Goal: Find specific page/section: Find specific page/section

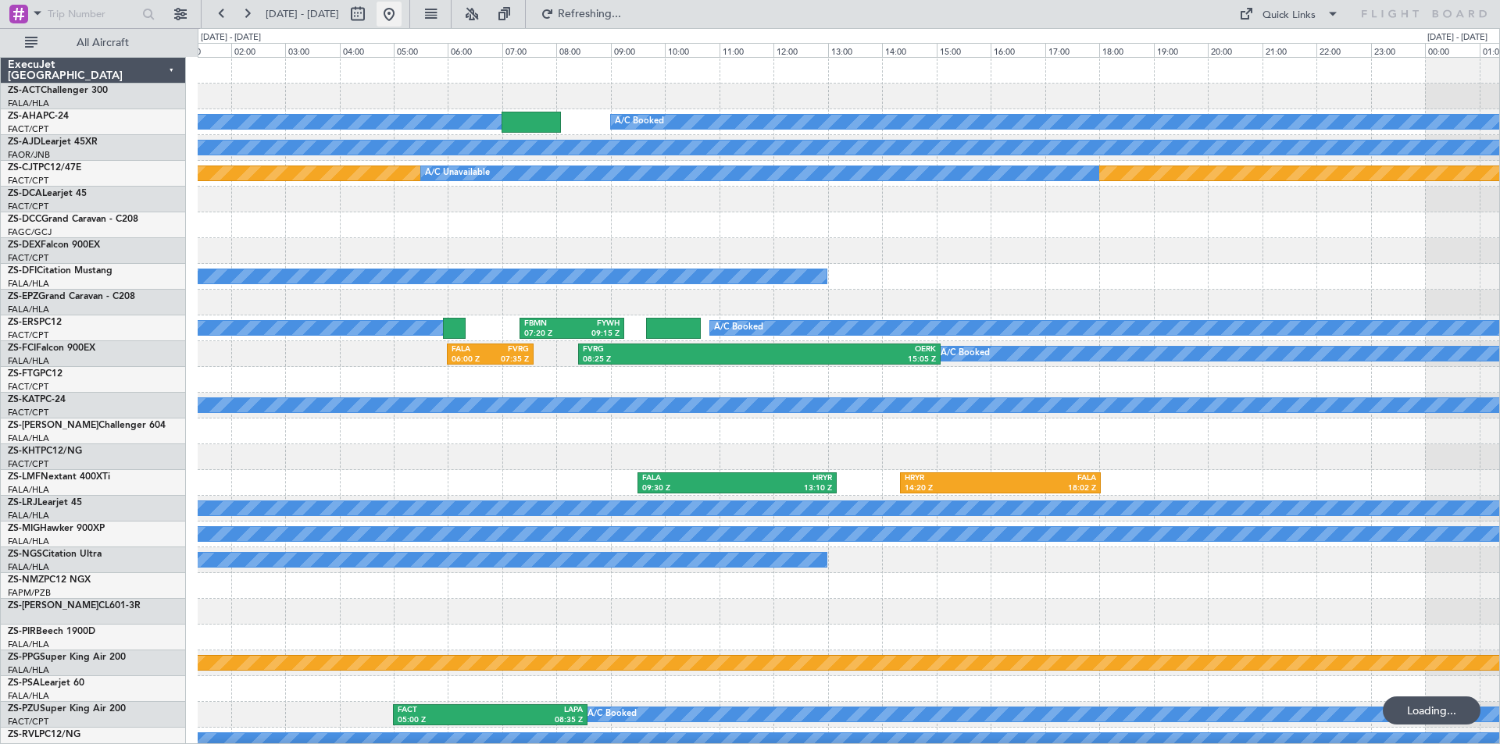
click at [402, 16] on button at bounding box center [389, 14] width 25 height 25
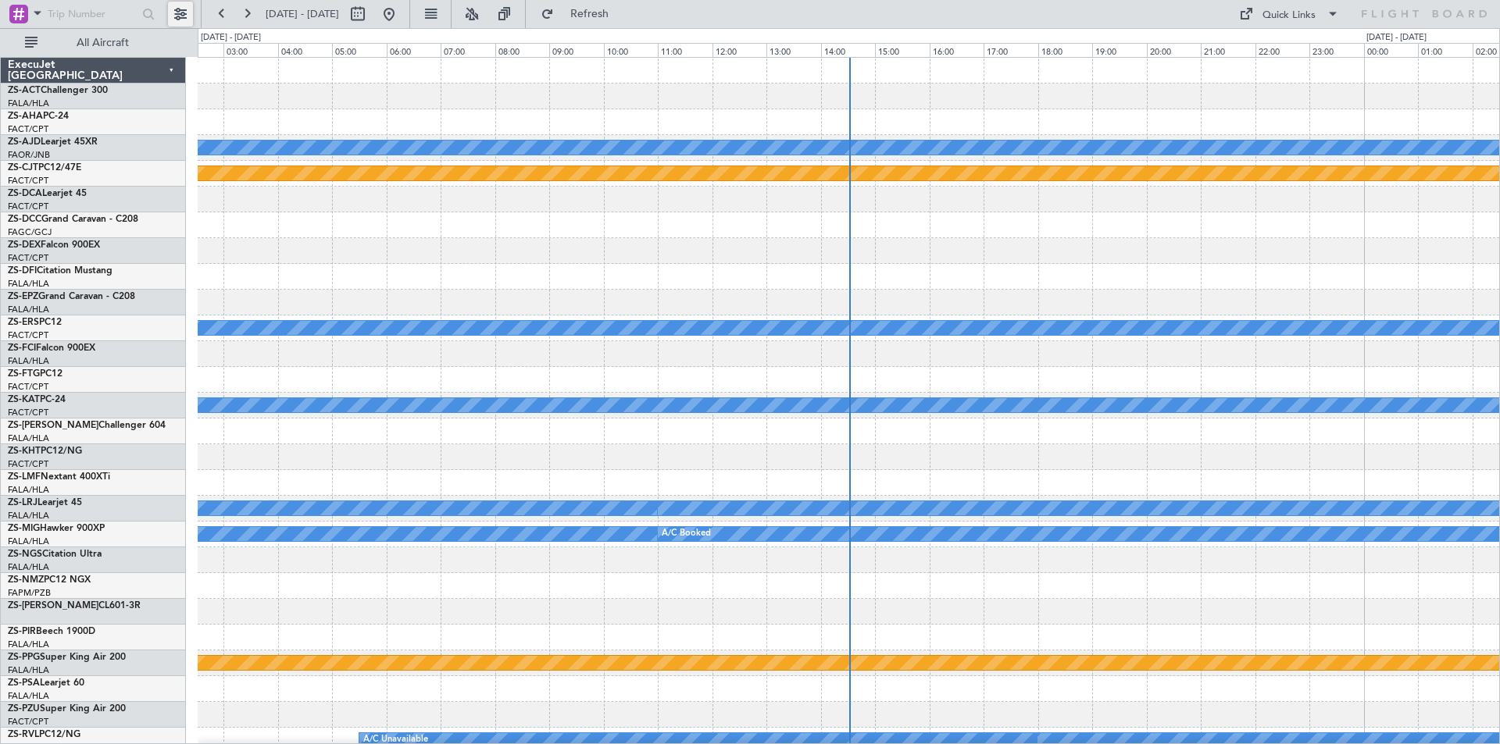
click at [173, 8] on button at bounding box center [180, 14] width 25 height 25
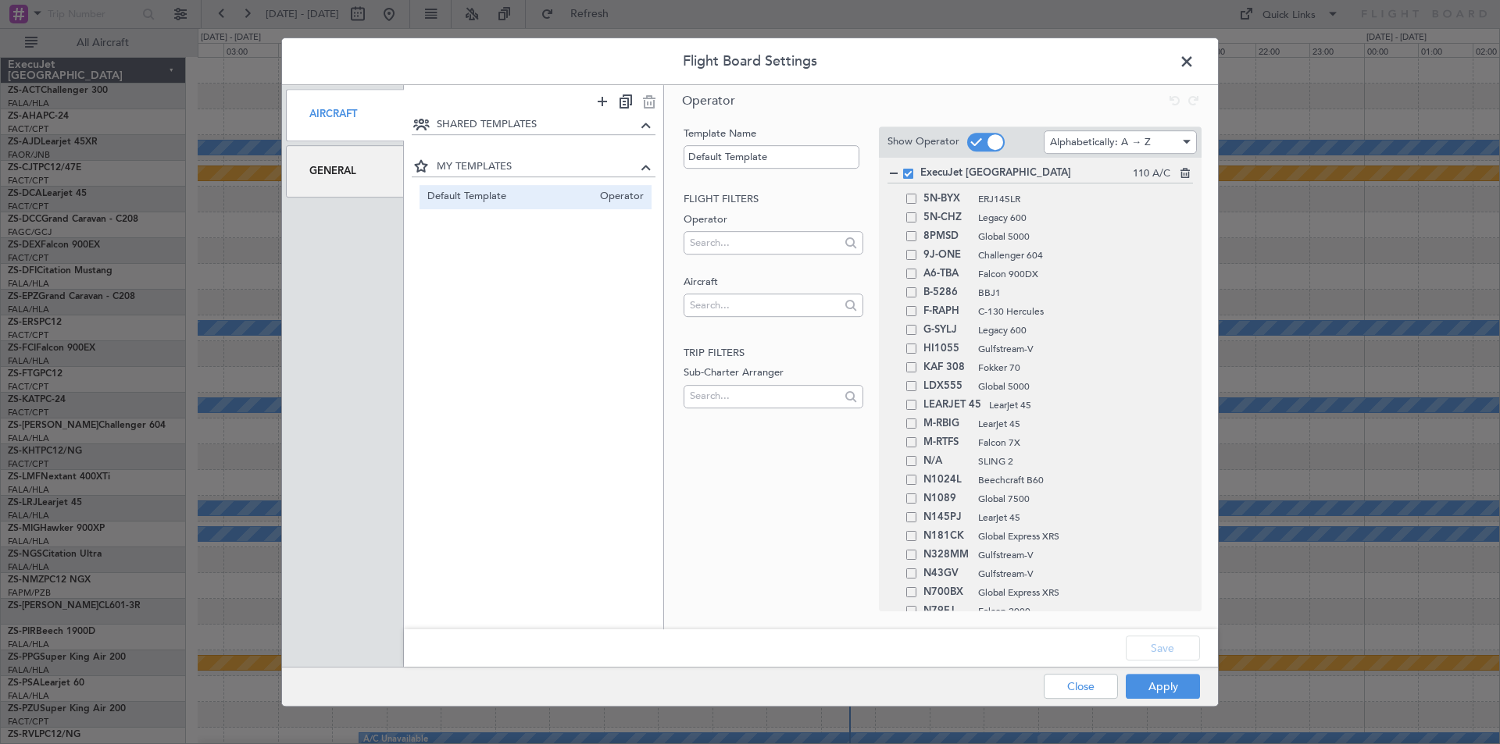
click at [330, 171] on div "General" at bounding box center [345, 171] width 118 height 52
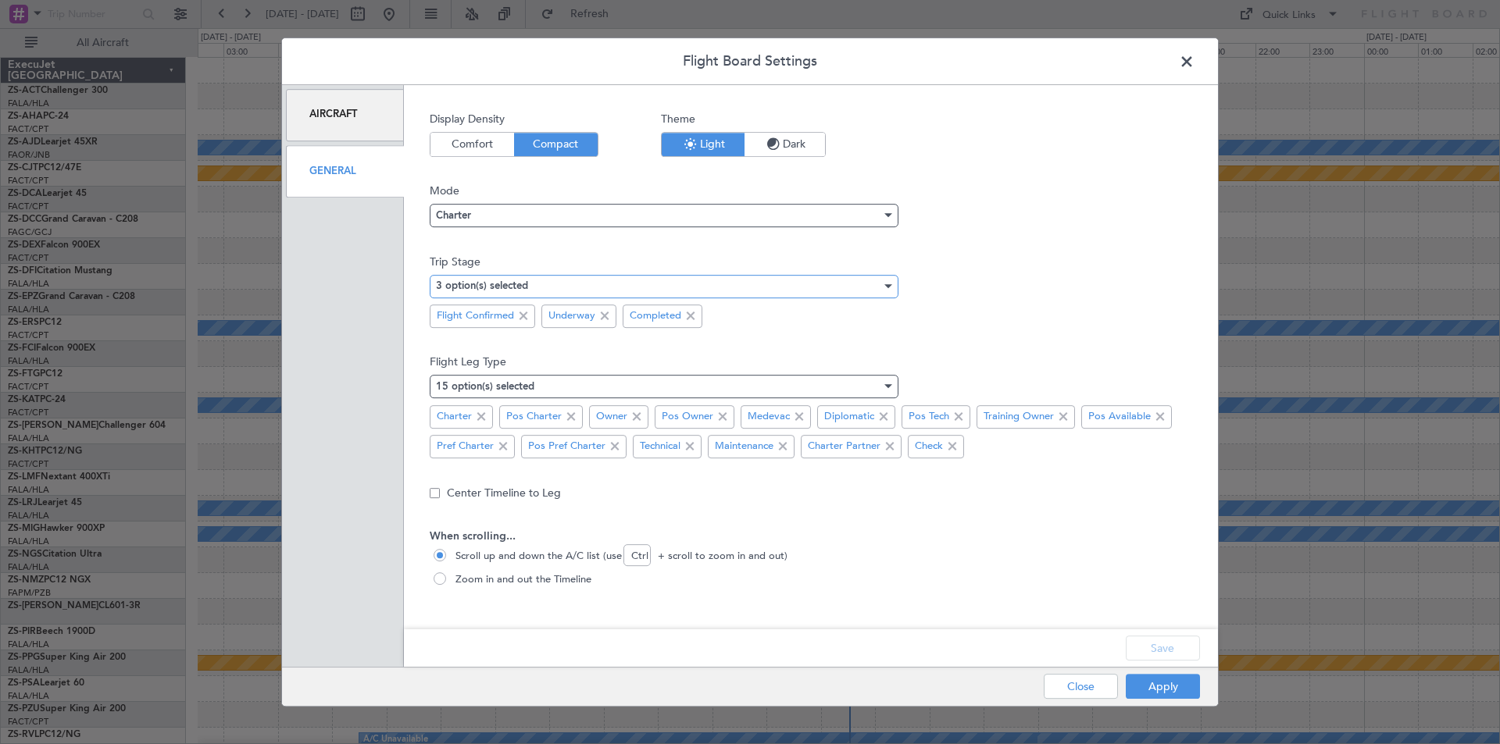
click at [661, 281] on div "3 option(s) selected" at bounding box center [658, 286] width 445 height 23
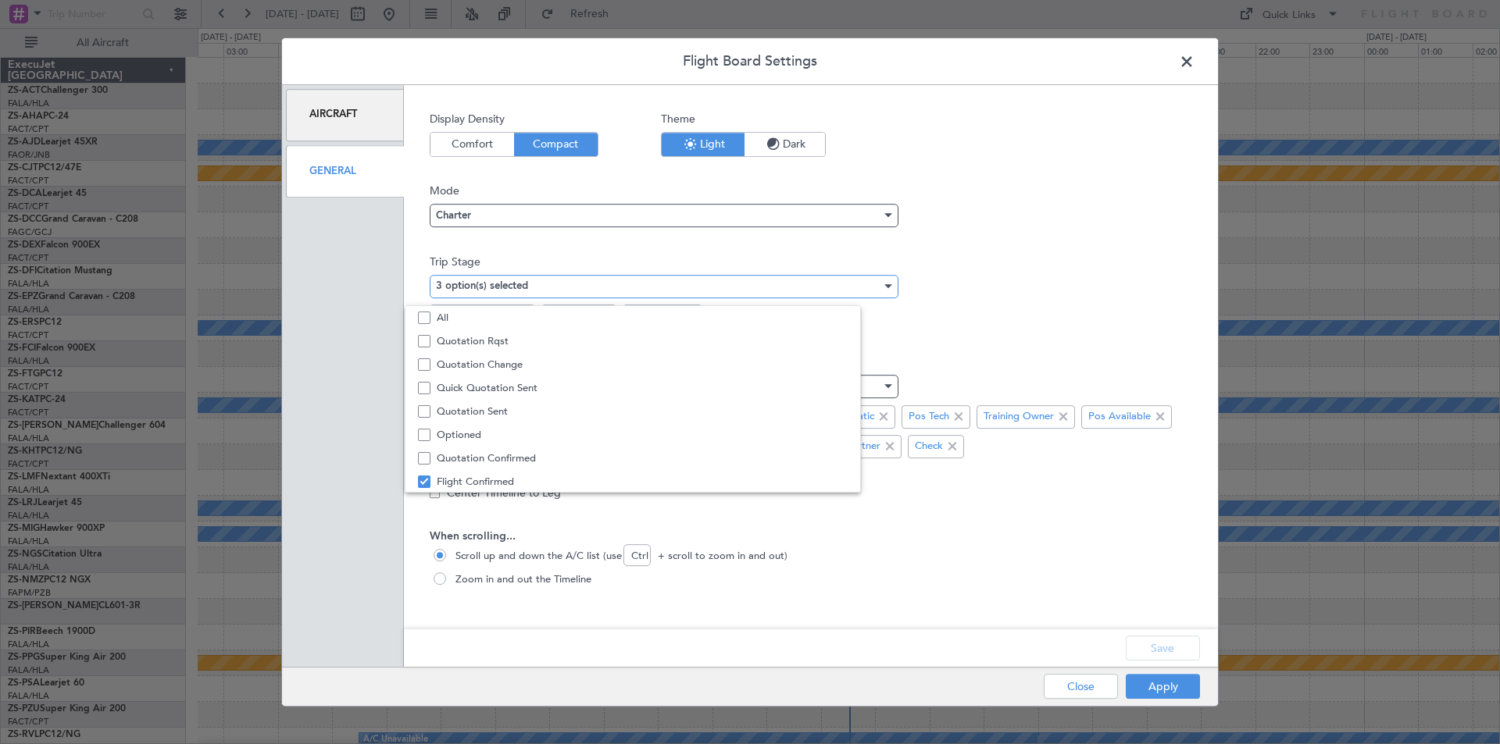
scroll to position [48, 0]
click at [497, 360] on span "Quotation Sent" at bounding box center [667, 363] width 461 height 23
click at [1128, 570] on div at bounding box center [750, 372] width 1500 height 744
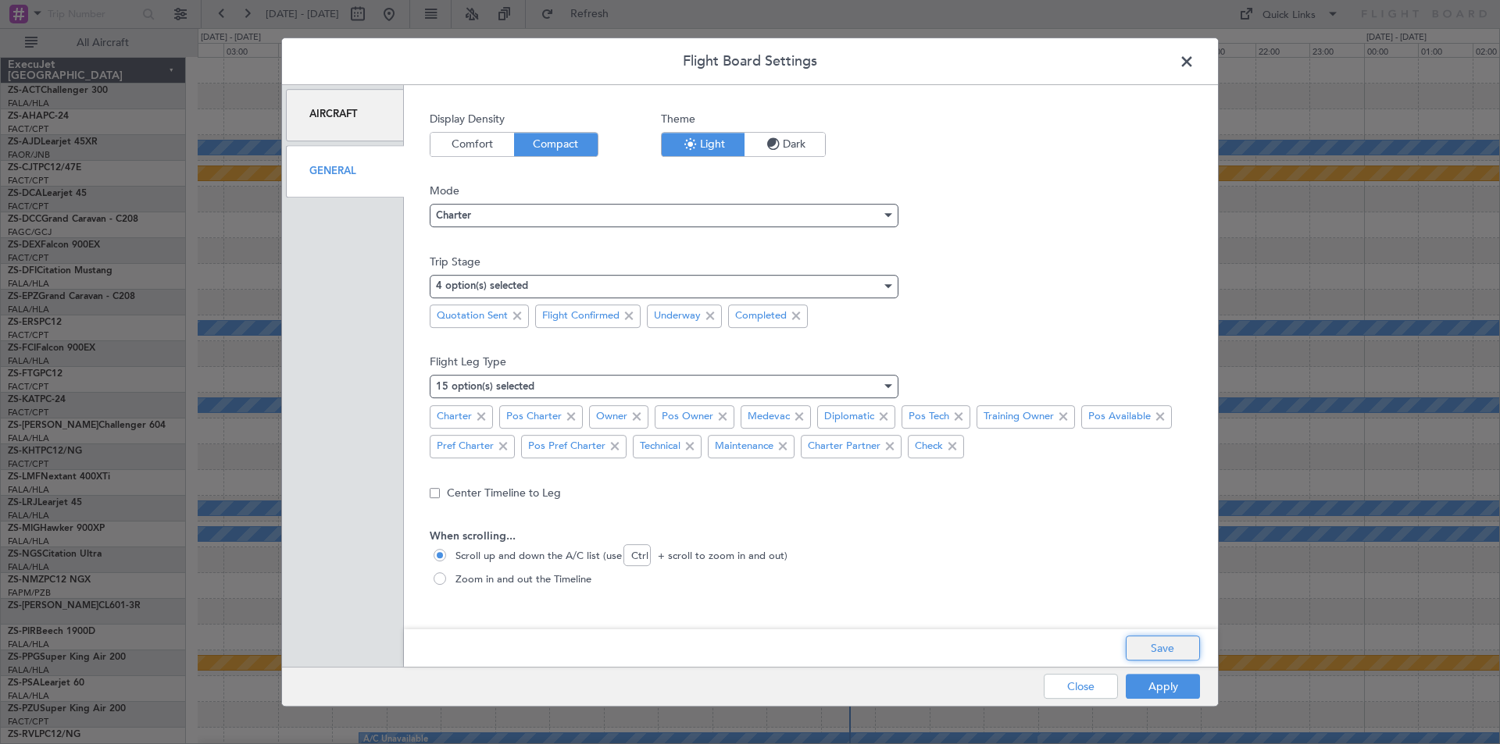
click at [1160, 649] on button "Save" at bounding box center [1163, 648] width 74 height 25
drag, startPoint x: 1177, startPoint y: 691, endPoint x: 1175, endPoint y: 682, distance: 8.9
click at [1176, 690] on button "Apply" at bounding box center [1163, 686] width 74 height 25
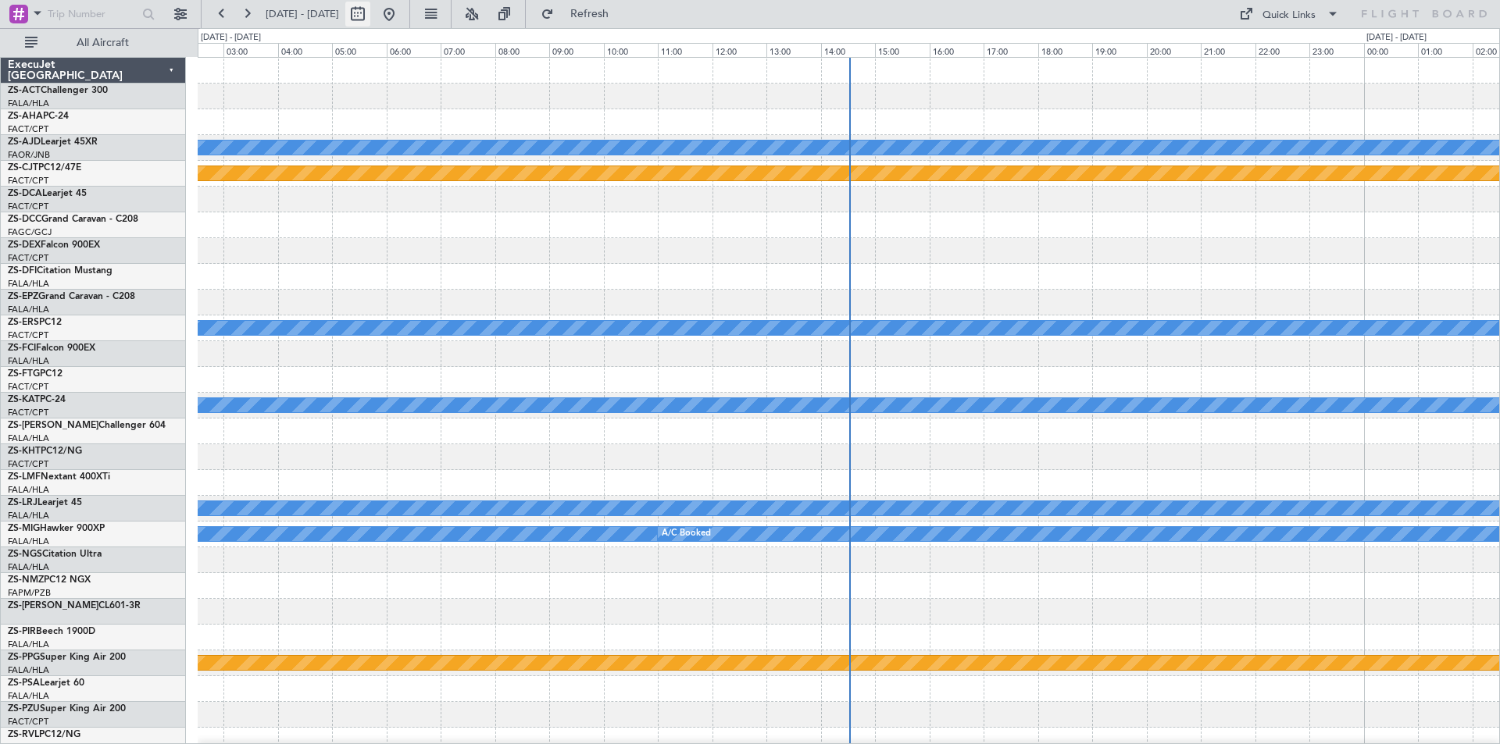
click at [370, 16] on button at bounding box center [357, 14] width 25 height 25
select select "8"
select select "2025"
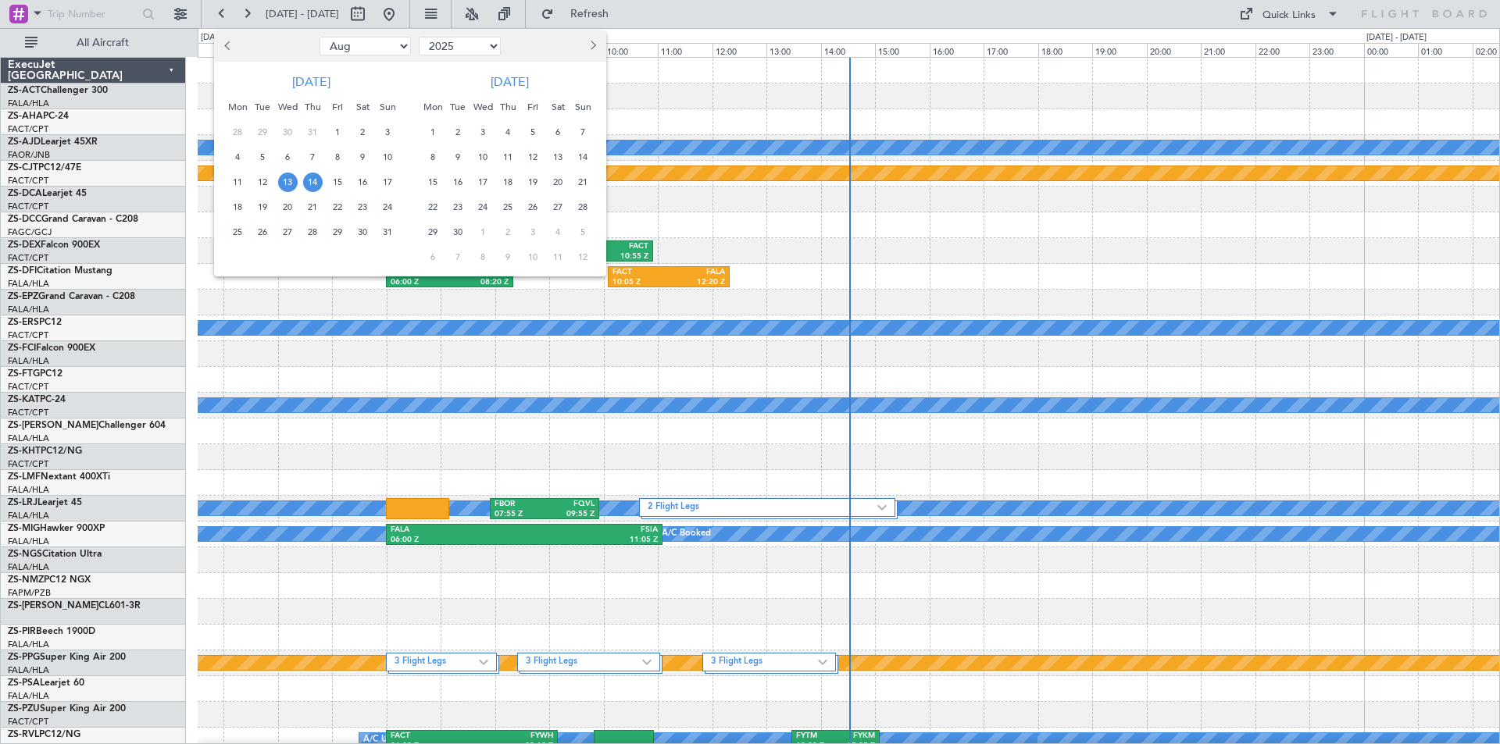
click at [587, 44] on button "Next month" at bounding box center [592, 46] width 17 height 25
click at [507, 184] on span "18" at bounding box center [508, 183] width 20 height 20
click at [580, 182] on span "21" at bounding box center [583, 183] width 20 height 20
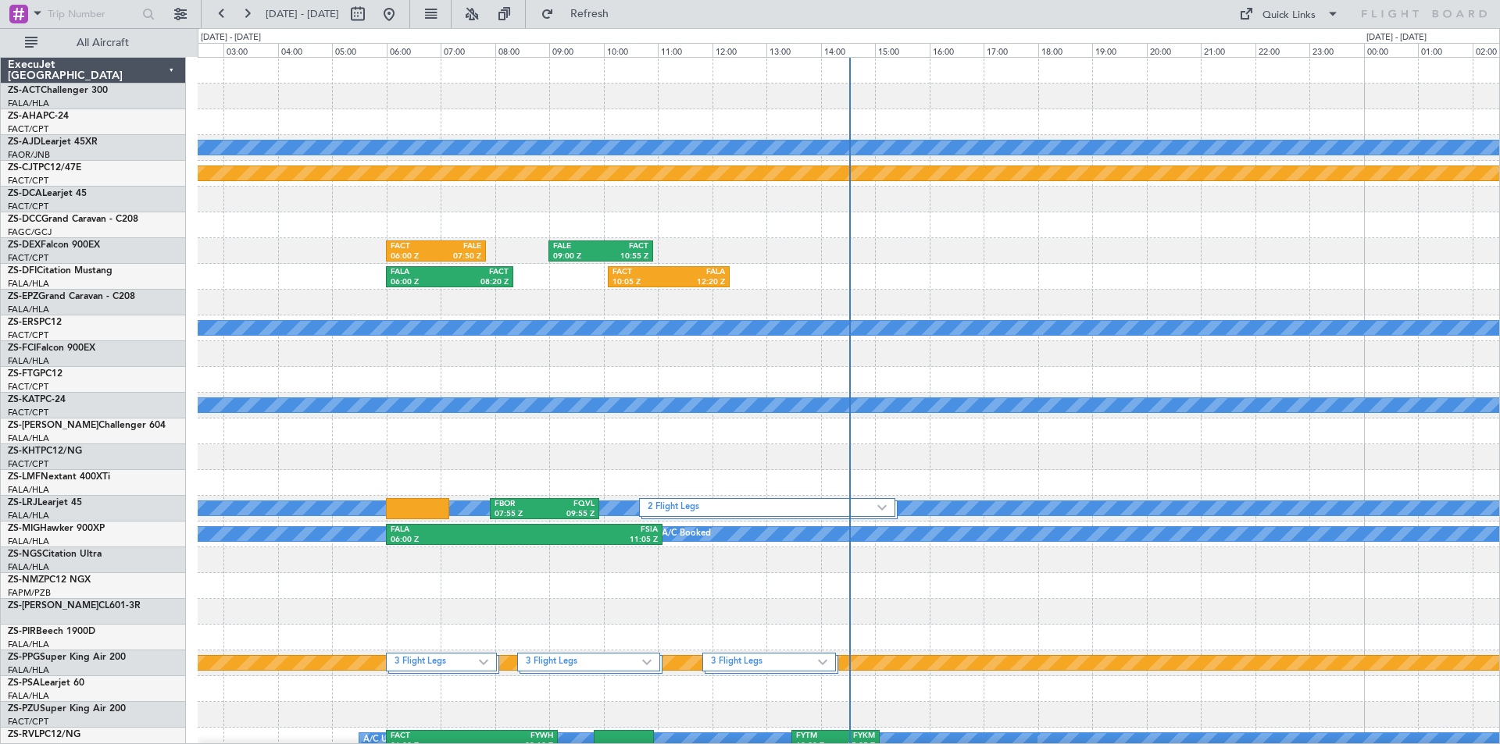
select select "12"
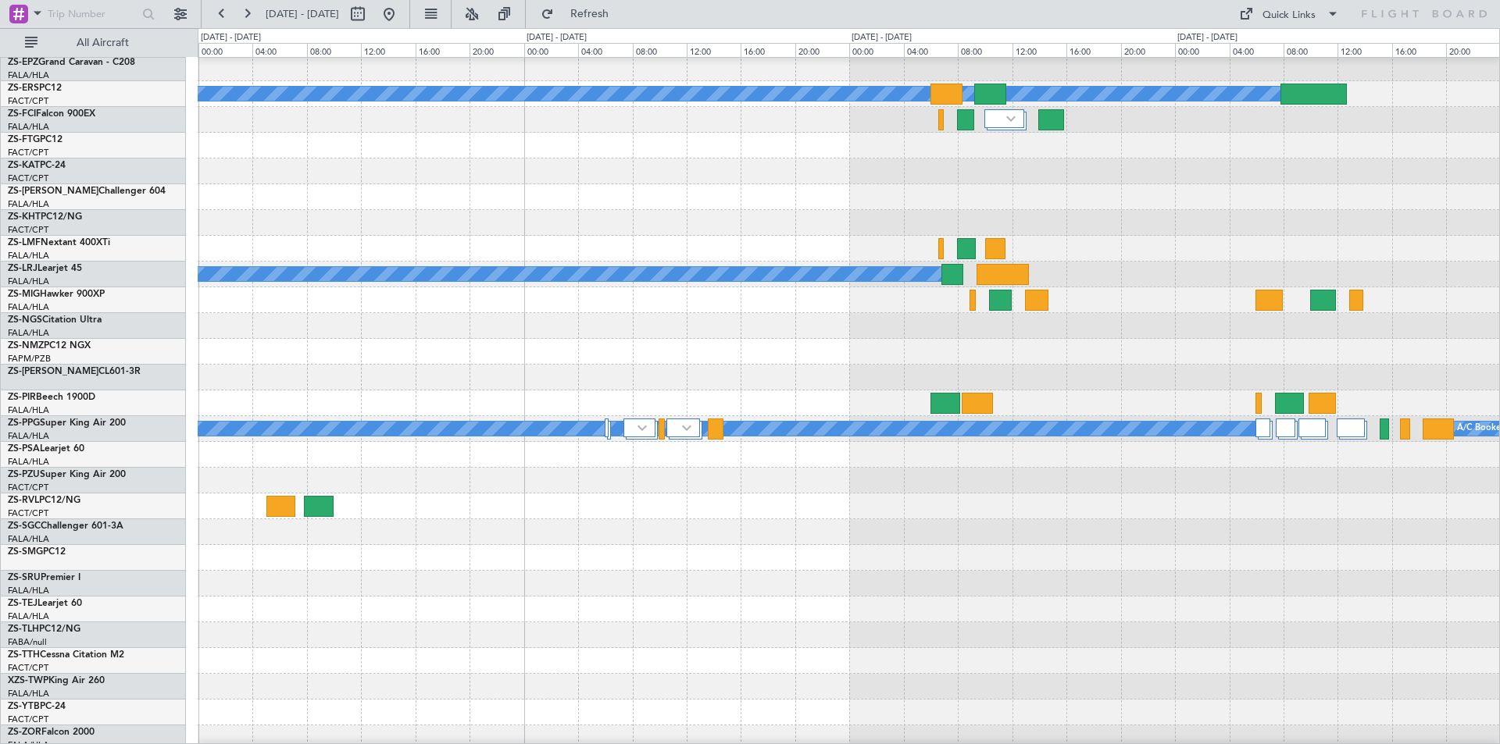
scroll to position [0, 0]
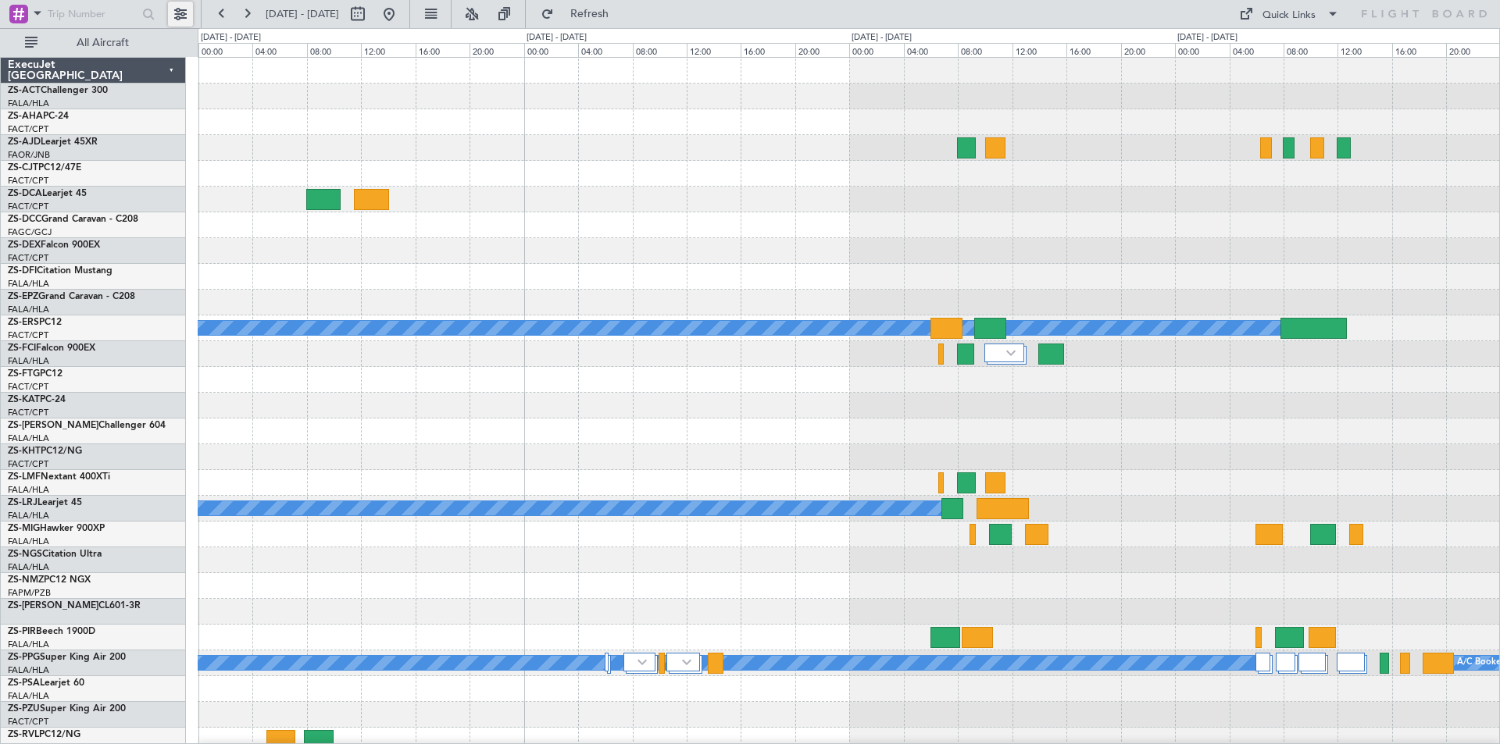
click at [179, 14] on button at bounding box center [180, 14] width 25 height 25
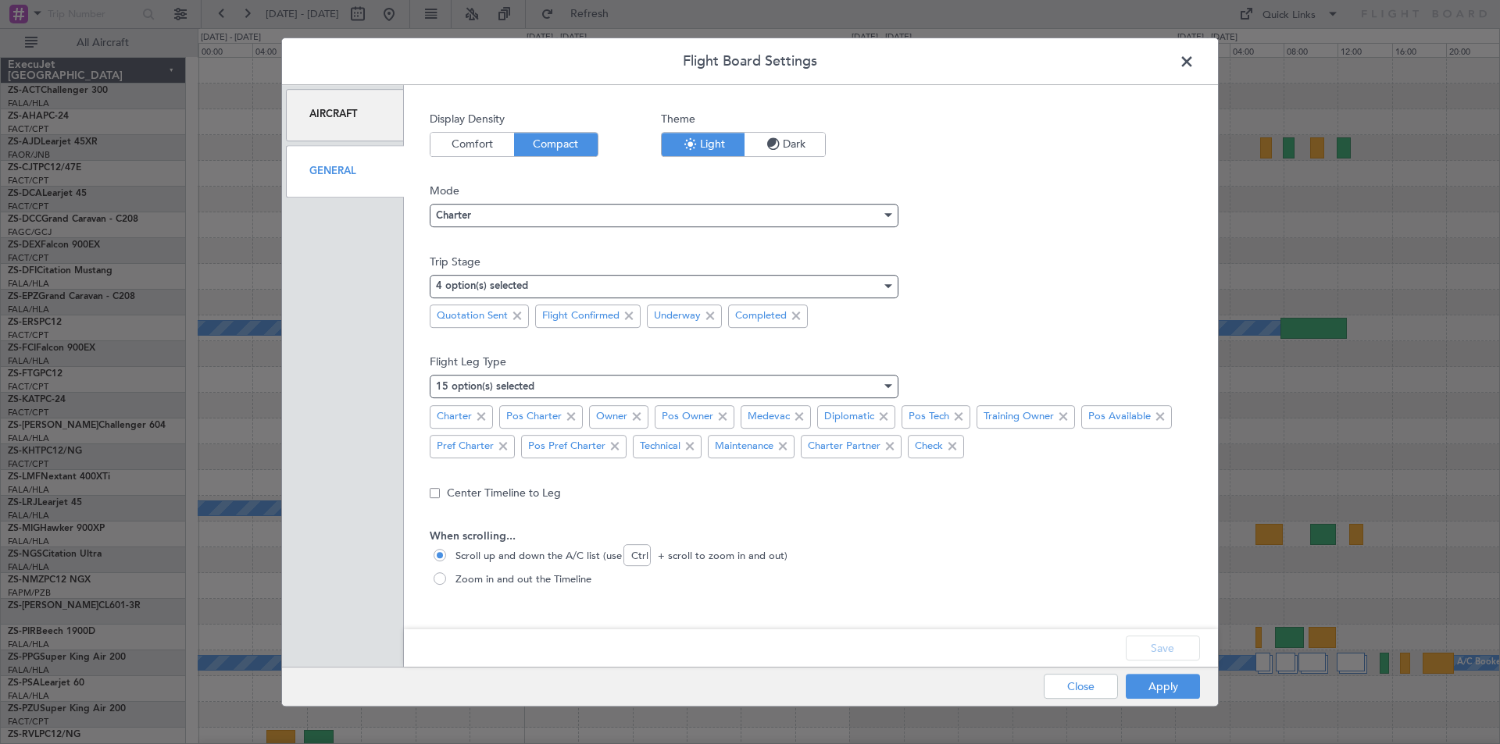
click at [321, 177] on div "General" at bounding box center [345, 171] width 118 height 52
drag, startPoint x: 515, startPoint y: 320, endPoint x: 537, endPoint y: 339, distance: 29.4
click at [514, 320] on span at bounding box center [517, 316] width 19 height 19
click at [1155, 644] on button "Save" at bounding box center [1163, 648] width 74 height 25
drag, startPoint x: 1172, startPoint y: 691, endPoint x: 1164, endPoint y: 673, distance: 19.6
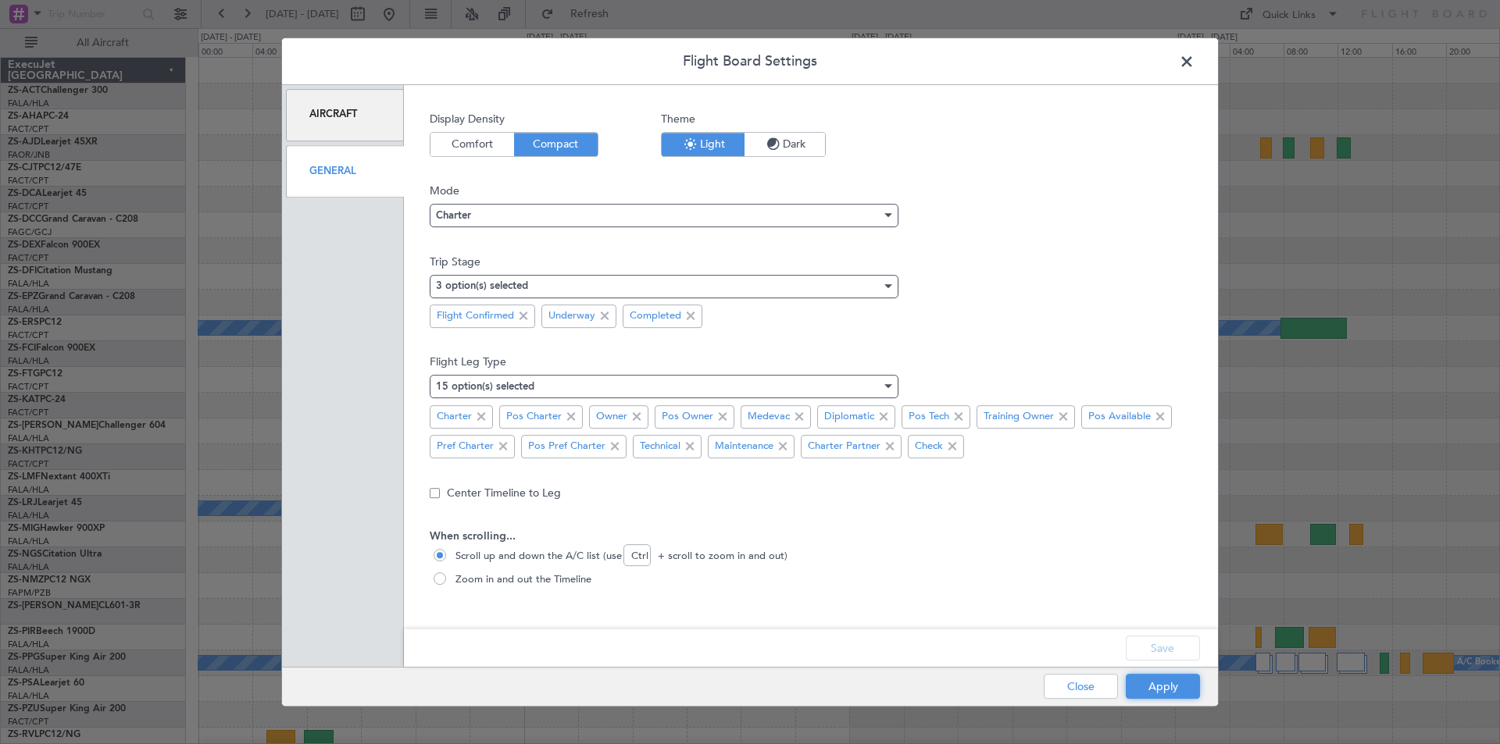
click at [1169, 691] on button "Apply" at bounding box center [1163, 686] width 74 height 25
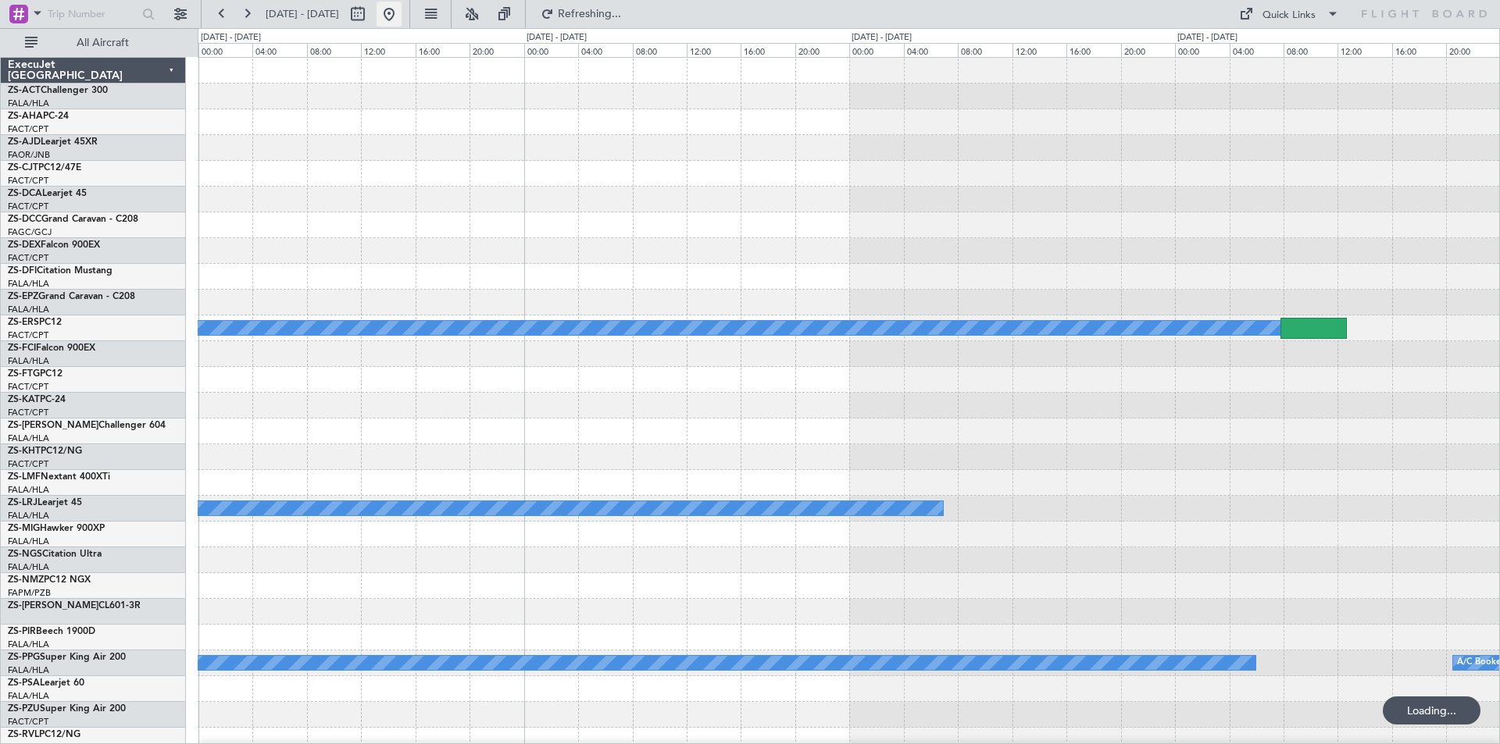
click at [402, 11] on button at bounding box center [389, 14] width 25 height 25
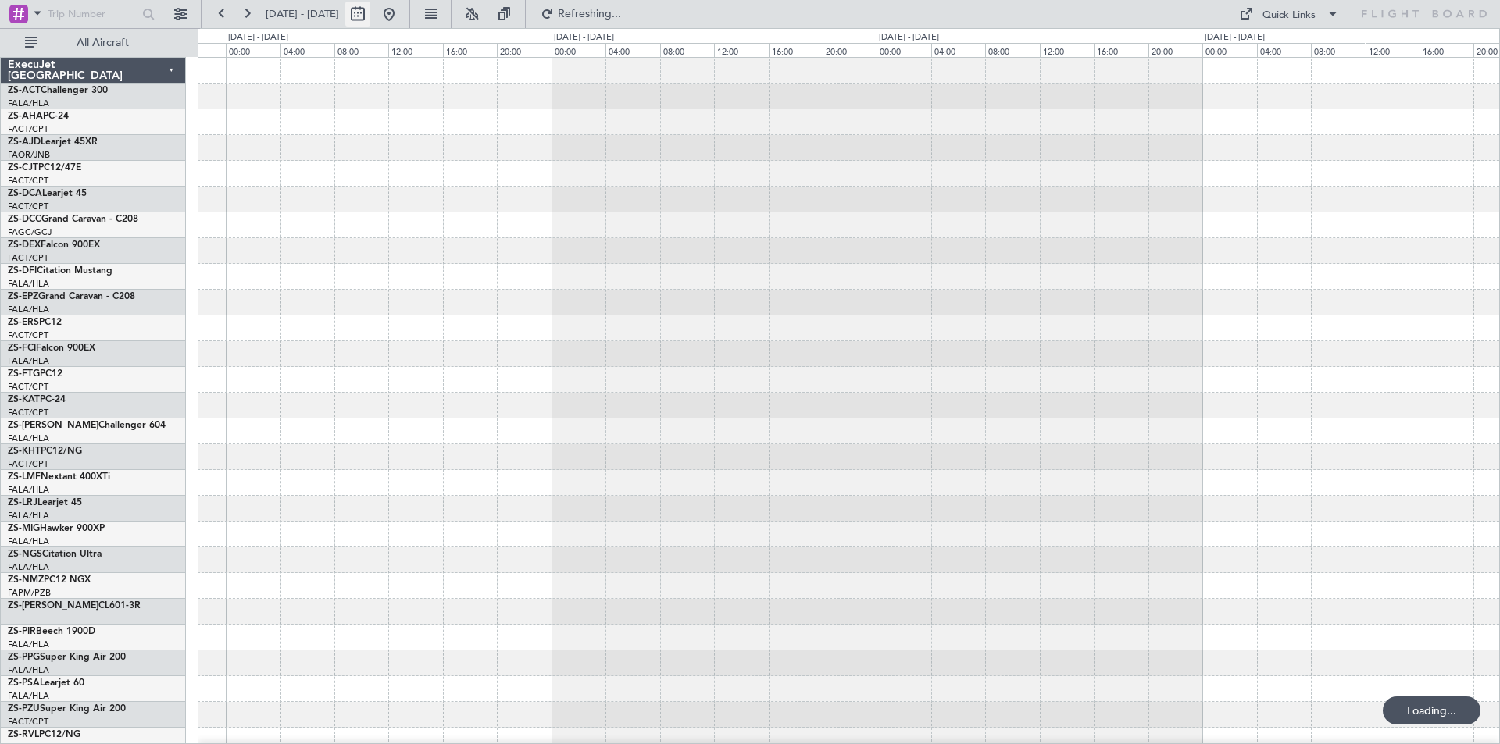
click at [370, 20] on button at bounding box center [357, 14] width 25 height 25
select select "8"
select select "2025"
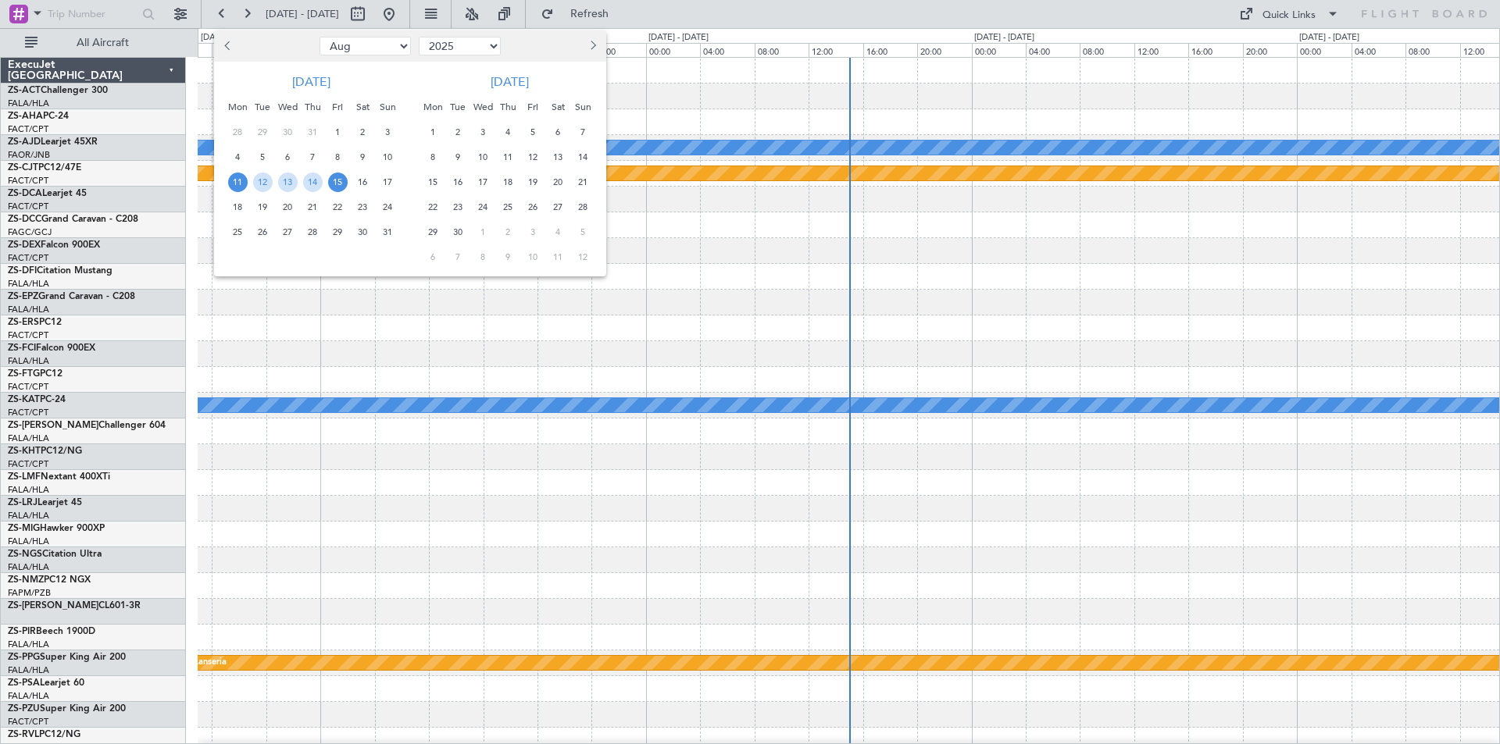
click at [239, 206] on span "18" at bounding box center [238, 208] width 20 height 20
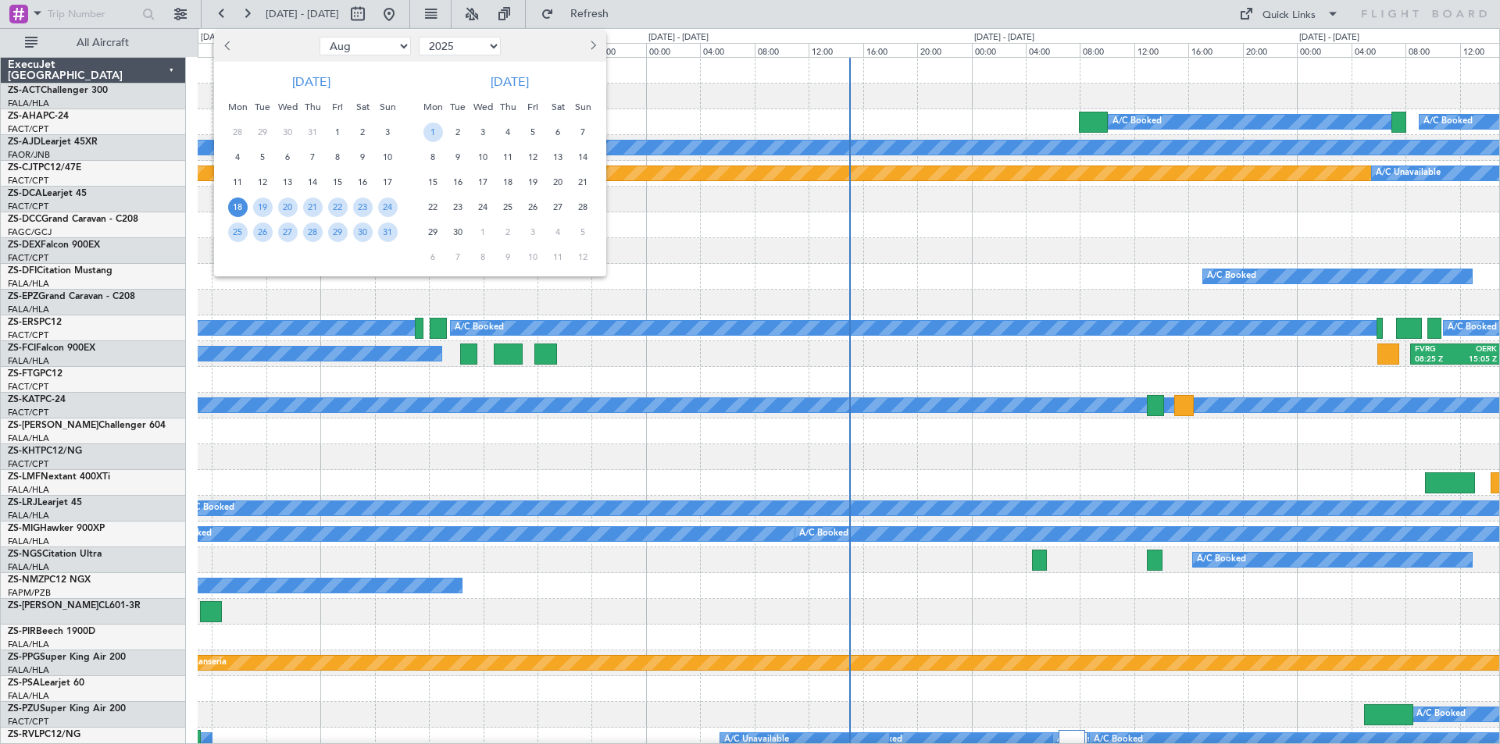
click at [239, 206] on span "18" at bounding box center [238, 208] width 20 height 20
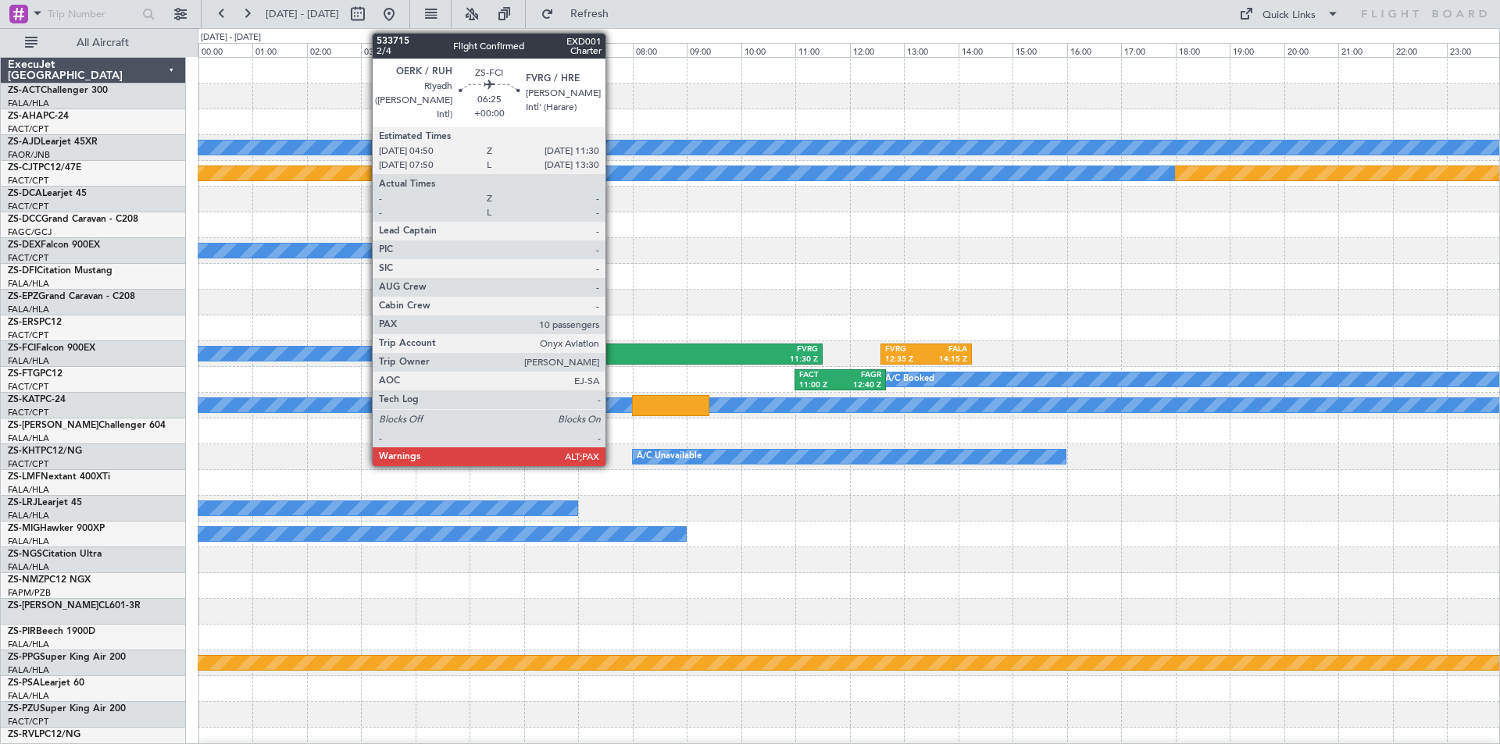
click at [627, 362] on div "04:50 Z" at bounding box center [553, 360] width 177 height 11
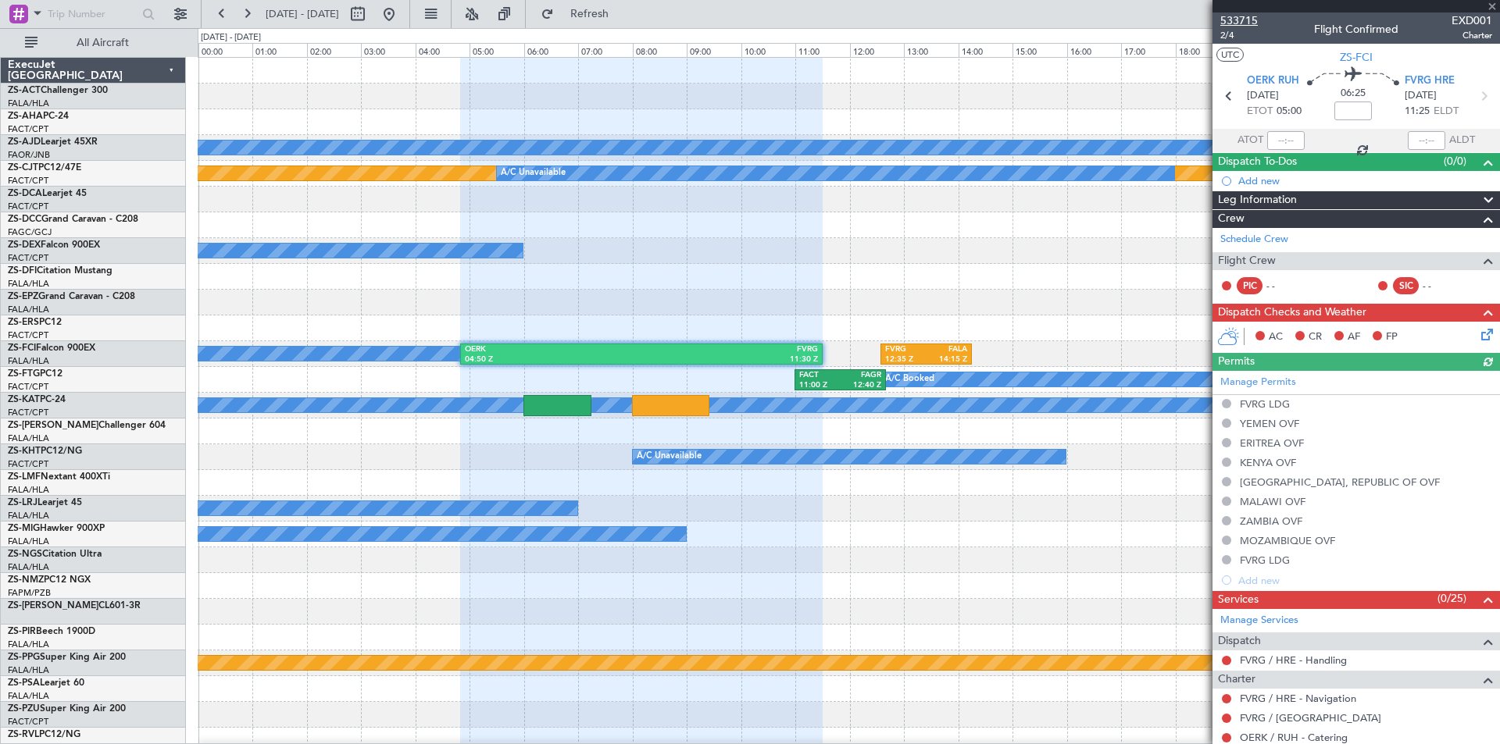
drag, startPoint x: 1240, startPoint y: 16, endPoint x: 1238, endPoint y: 28, distance: 11.8
click at [1240, 17] on span "533715" at bounding box center [1238, 20] width 37 height 16
